Goal: Register for event/course

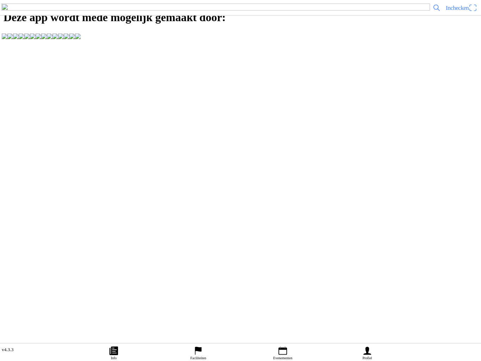
click at [364, 351] on icon "person" at bounding box center [367, 350] width 11 height 11
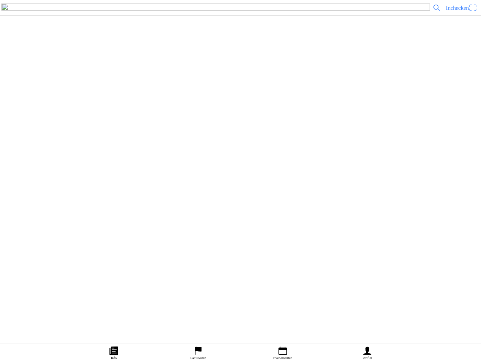
click at [171, 87] on ion-label "Faciliteiten" at bounding box center [237, 83] width 463 height 7
click at [0, 0] on slot "MSV Motordrenthe" at bounding box center [0, 0] width 0 height 0
click at [0, 0] on slot "Evenementen" at bounding box center [0, 0] width 0 height 0
click at [157, 213] on div "za [DATE] - 09:00 "[PERSON_NAME] Memorial" DXCS Havelte [DATE]" at bounding box center [251, 201] width 441 height 23
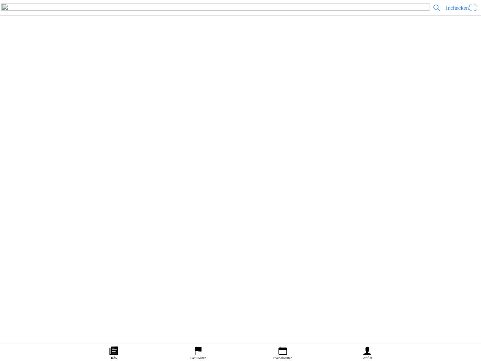
click at [347, 184] on ion-label "Inschrijvingen" at bounding box center [359, 181] width 26 height 8
click at [63, 177] on h3 "[EMAIL_ADDRESS][DOMAIN_NAME]" at bounding box center [237, 174] width 463 height 6
